Goal: Information Seeking & Learning: Learn about a topic

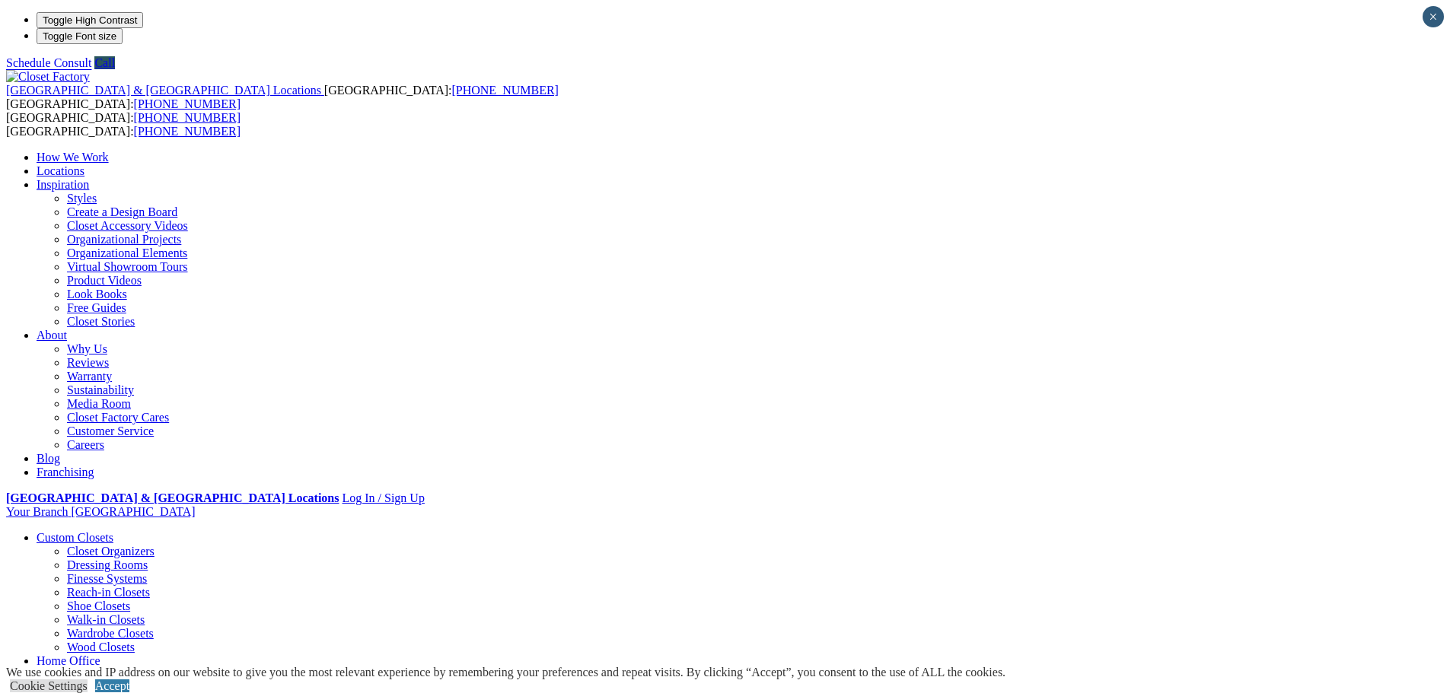
click at [145, 613] on link "Walk-in Closets" at bounding box center [106, 619] width 78 height 13
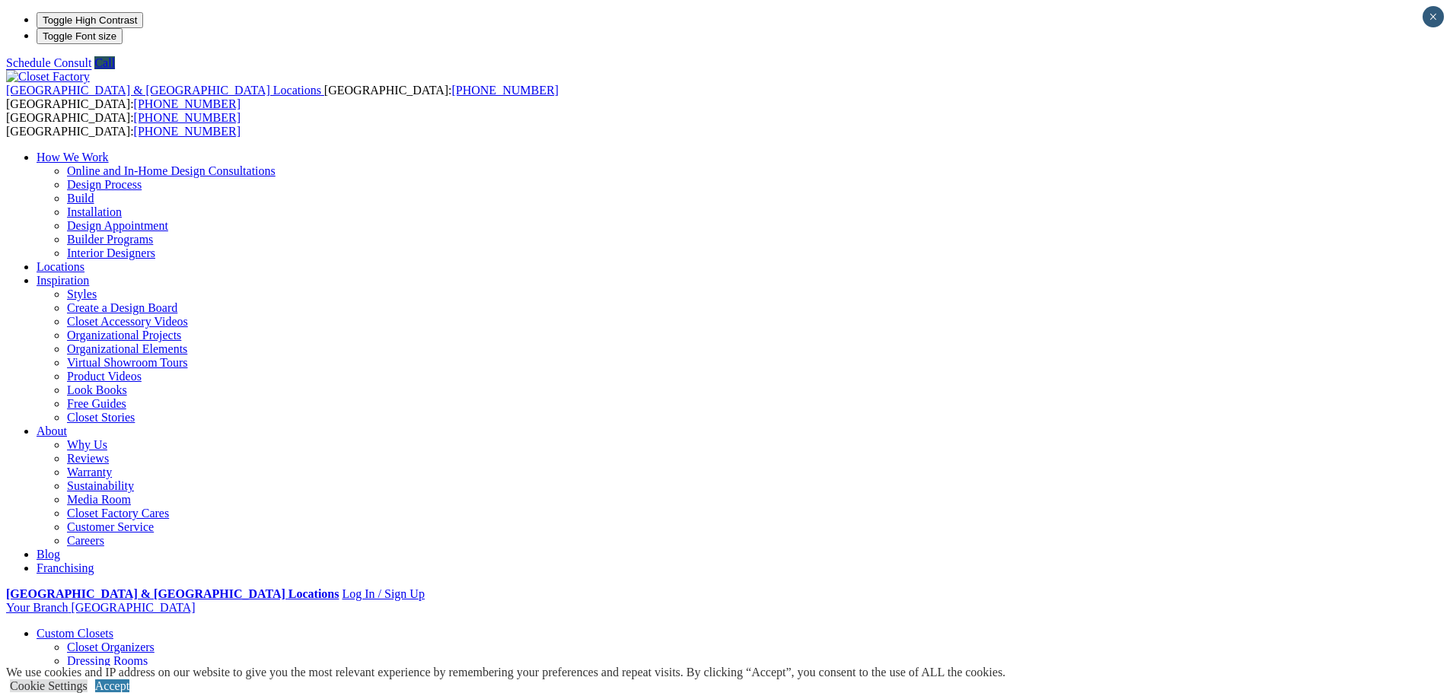
click at [130, 692] on link "Shoe Closets" at bounding box center [98, 701] width 63 height 13
click at [27, 70] on header "United States & Canada Locations USA: (800) 838-7995 CANADA: (888) 237-5650 USA…" at bounding box center [724, 573] width 1437 height 1007
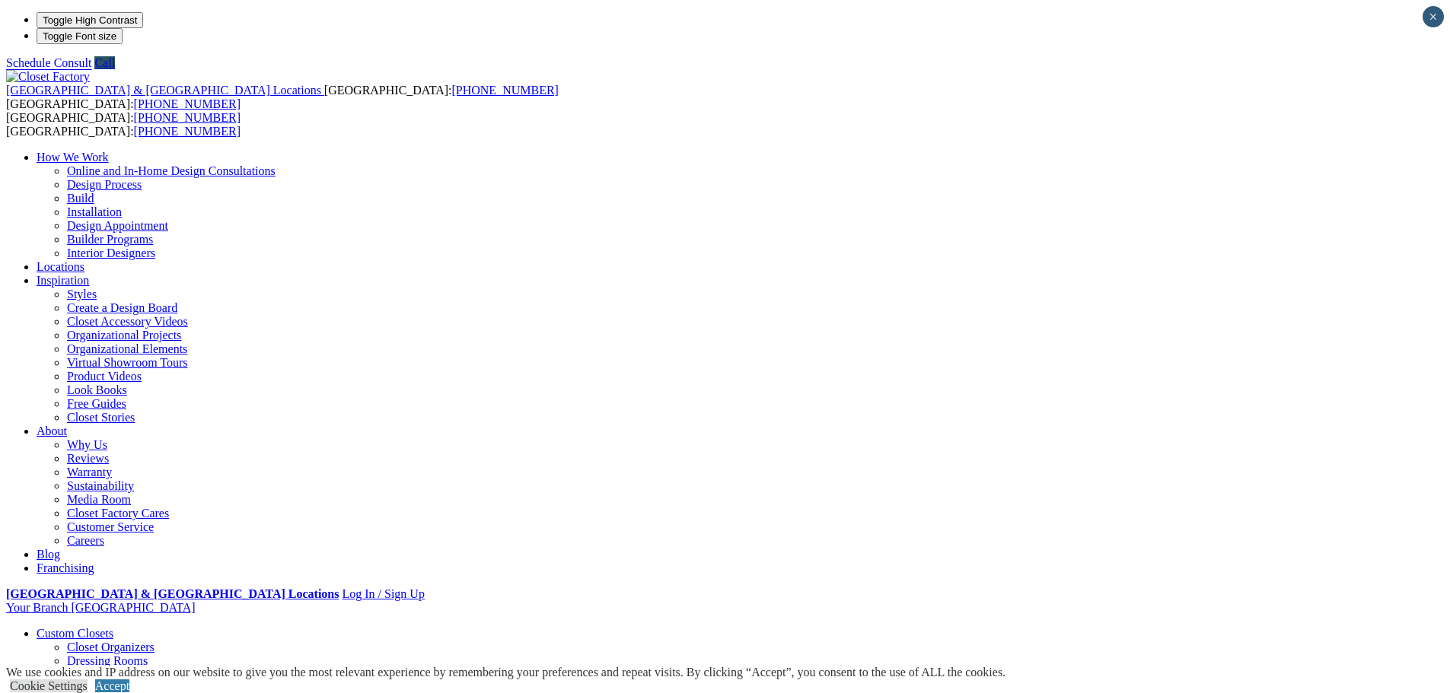
click at [154, 641] on link "Closet Organizers" at bounding box center [111, 647] width 88 height 13
click at [100, 641] on link "Home Office" at bounding box center [69, 647] width 64 height 13
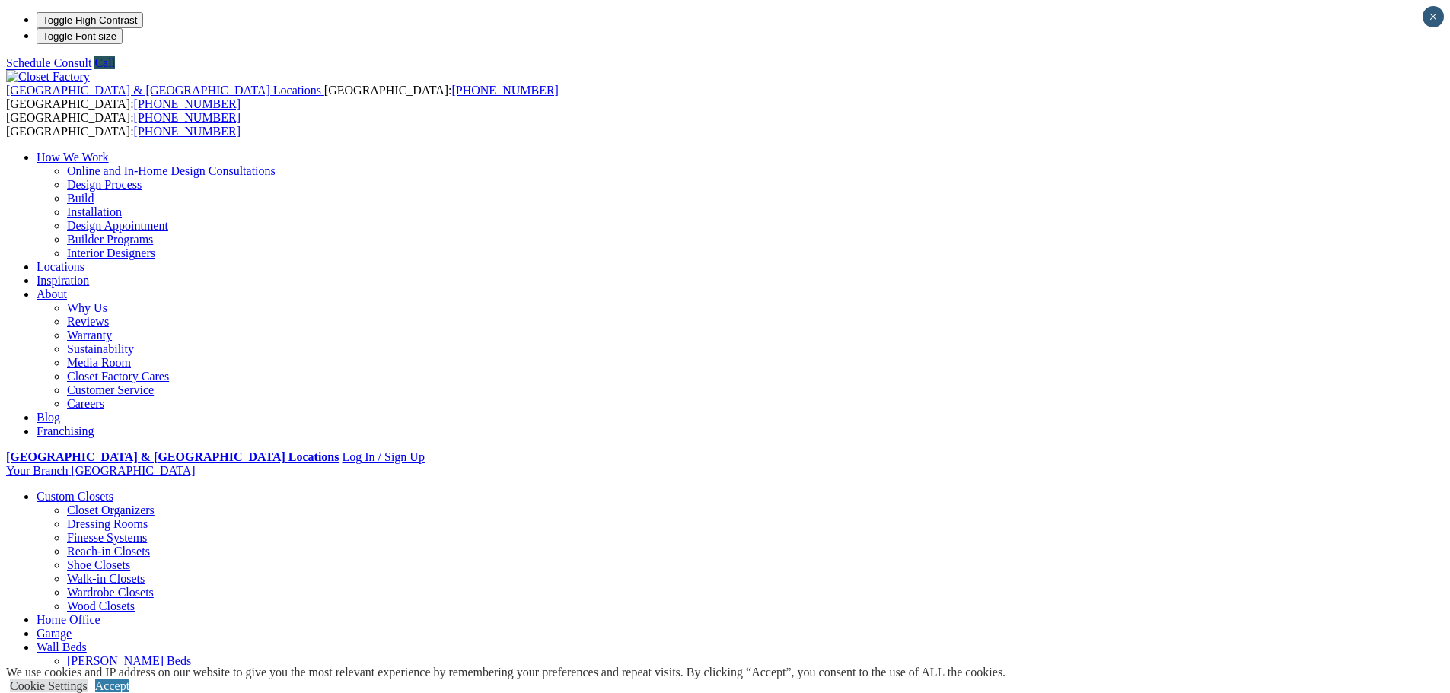
click at [146, 668] on link "Entertainment Centers" at bounding box center [92, 674] width 110 height 13
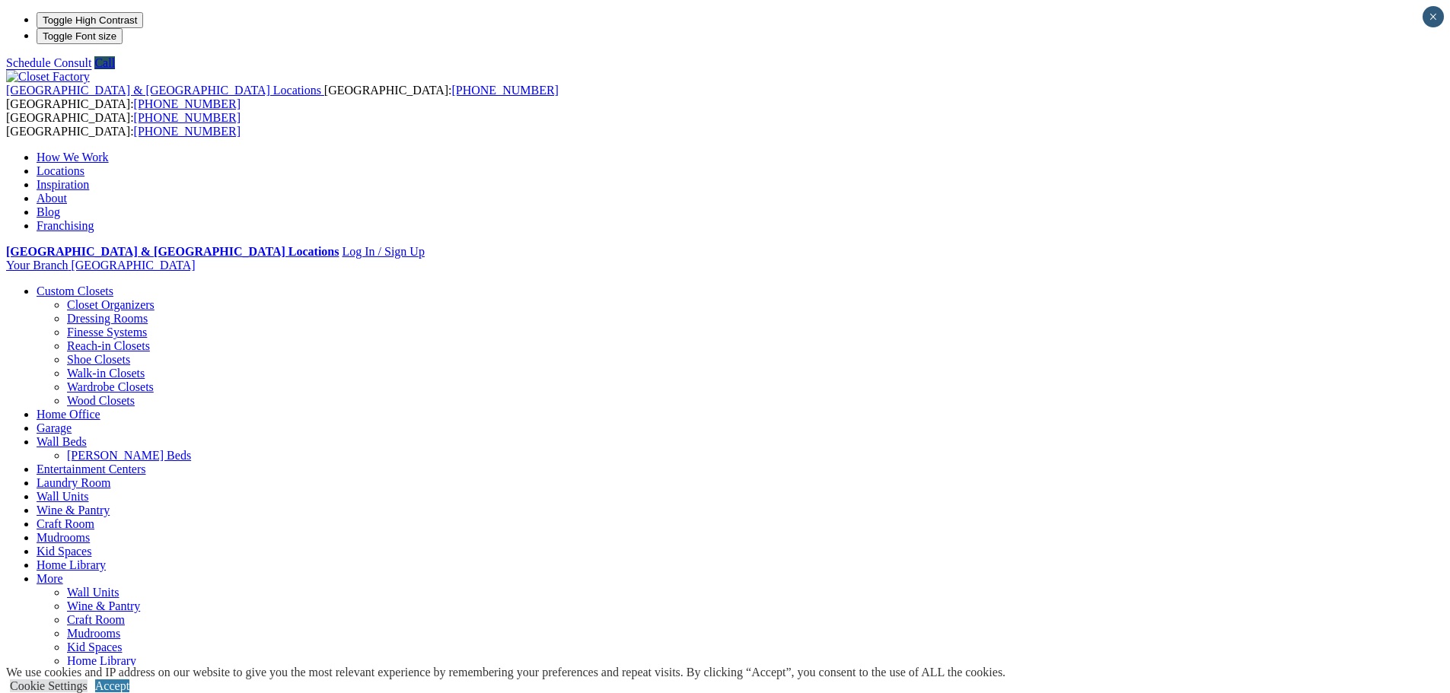
click at [94, 517] on link "Craft Room" at bounding box center [66, 523] width 58 height 13
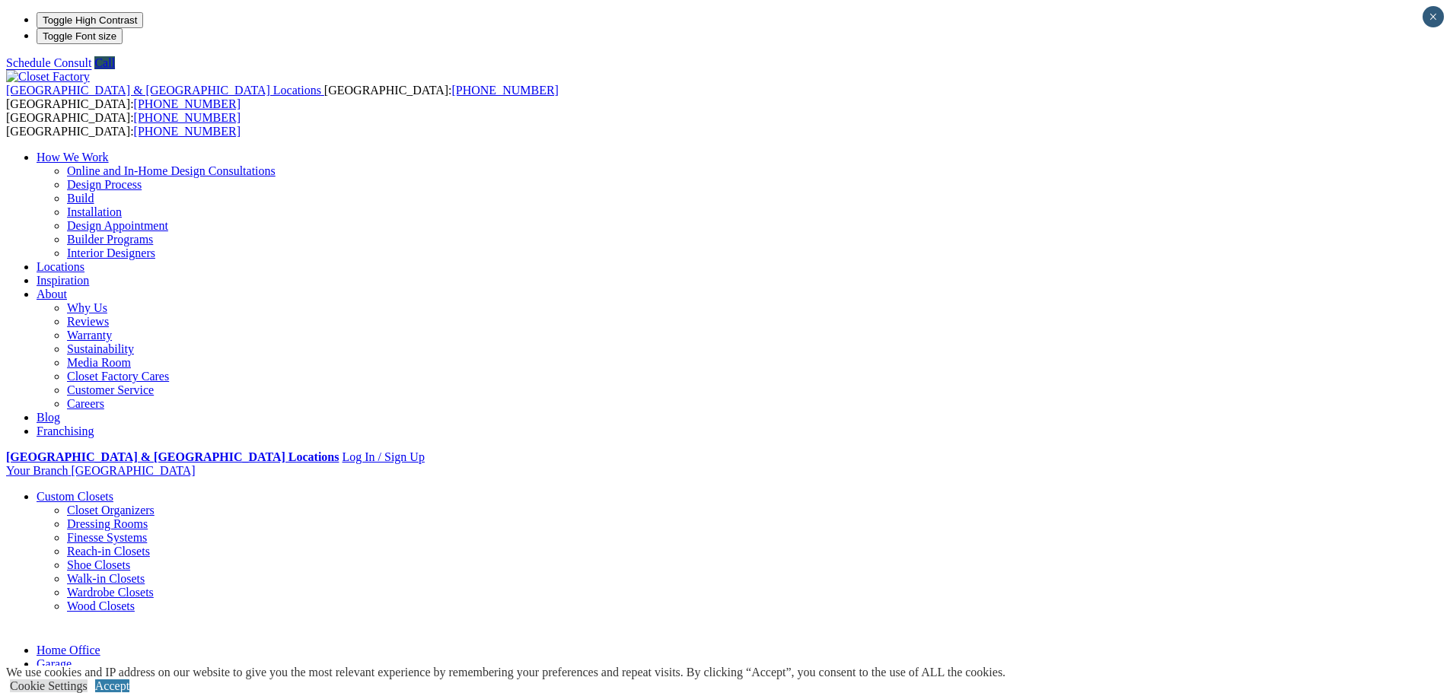
click at [113, 490] on link "Custom Closets" at bounding box center [75, 496] width 77 height 13
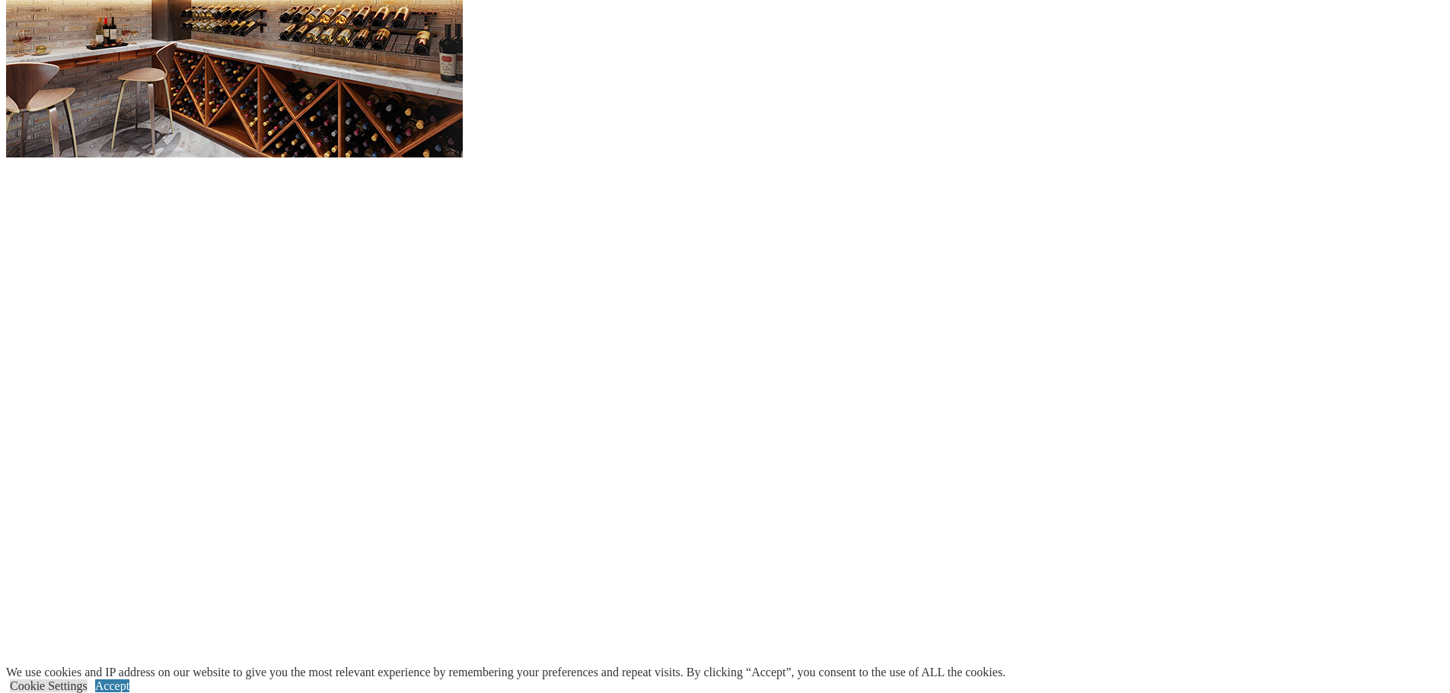
scroll to position [1598, 0]
